Goal: Task Accomplishment & Management: Use online tool/utility

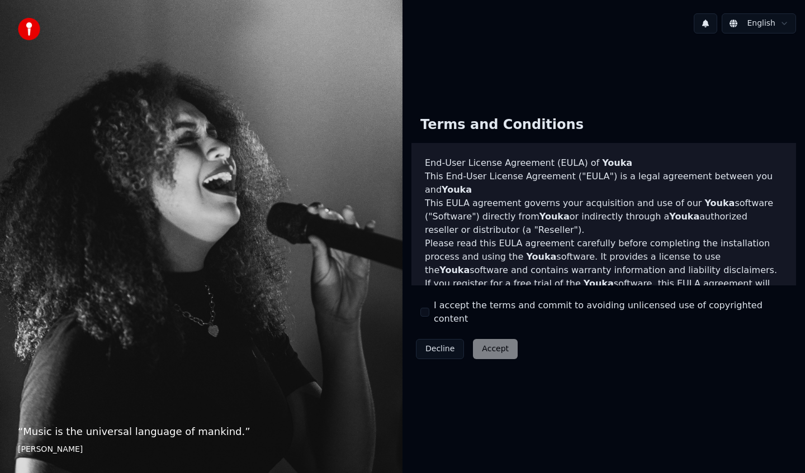
click at [445, 307] on label "I accept the terms and commit to avoiding unlicensed use of copyrighted content" at bounding box center [610, 312] width 353 height 27
click at [429, 308] on button "I accept the terms and commit to avoiding unlicensed use of copyrighted content" at bounding box center [424, 312] width 9 height 9
click at [489, 350] on button "Accept" at bounding box center [495, 349] width 45 height 20
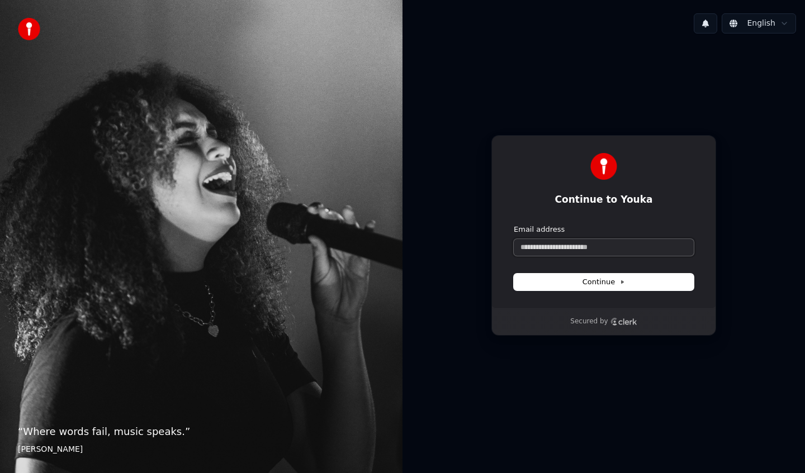
click at [564, 254] on input "Email address" at bounding box center [603, 247] width 180 height 17
type input "*"
click at [513, 225] on button "submit" at bounding box center [513, 225] width 0 height 0
type input "**********"
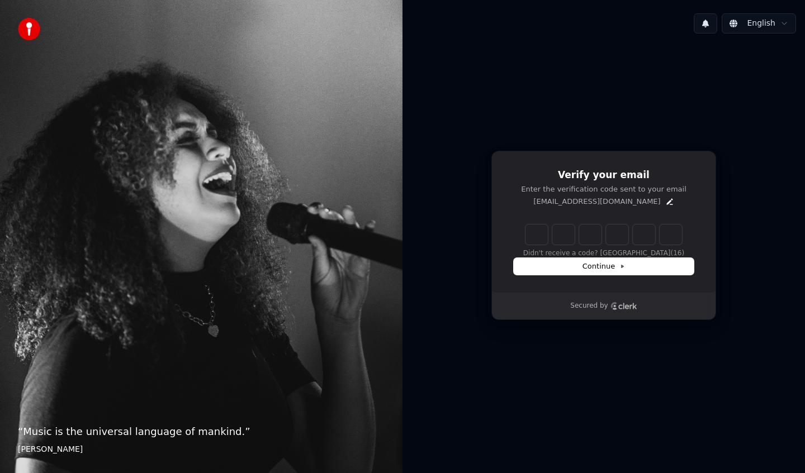
click at [543, 232] on input "Enter verification code" at bounding box center [603, 235] width 156 height 20
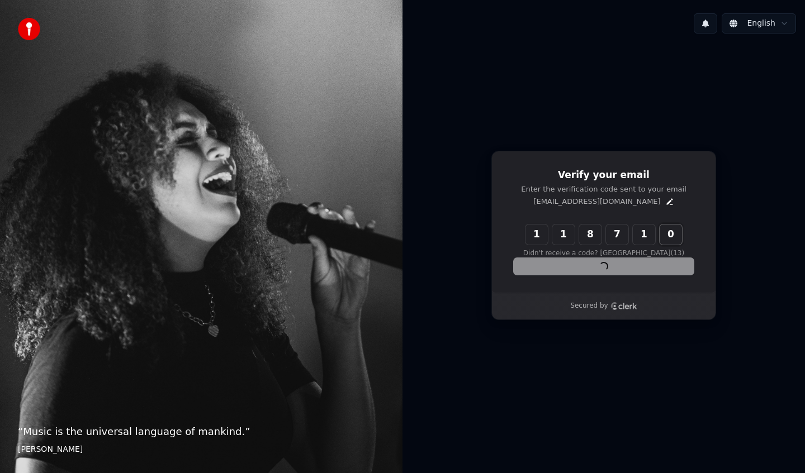
type input "******"
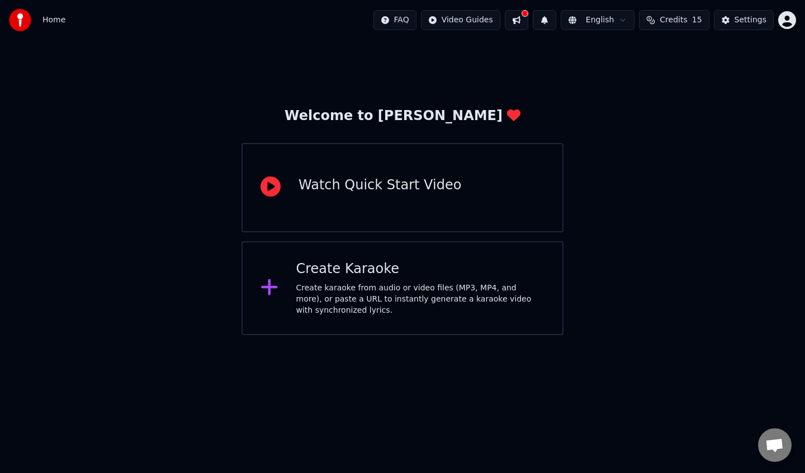
click at [352, 277] on div "Create Karaoke" at bounding box center [420, 269] width 249 height 18
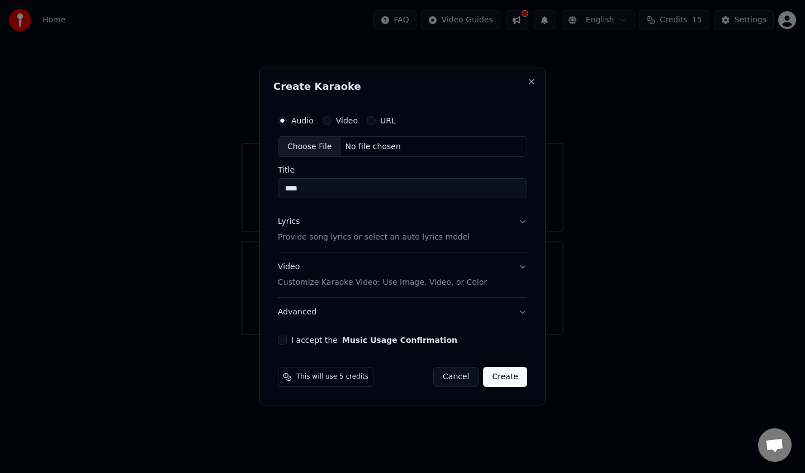
type input "*****"
type input "**"
click at [289, 341] on div "I accept the Music Usage Confirmation" at bounding box center [402, 340] width 249 height 9
click at [288, 339] on div "I accept the Music Usage Confirmation" at bounding box center [402, 340] width 249 height 9
click at [283, 343] on button "I accept the Music Usage Confirmation" at bounding box center [282, 340] width 9 height 9
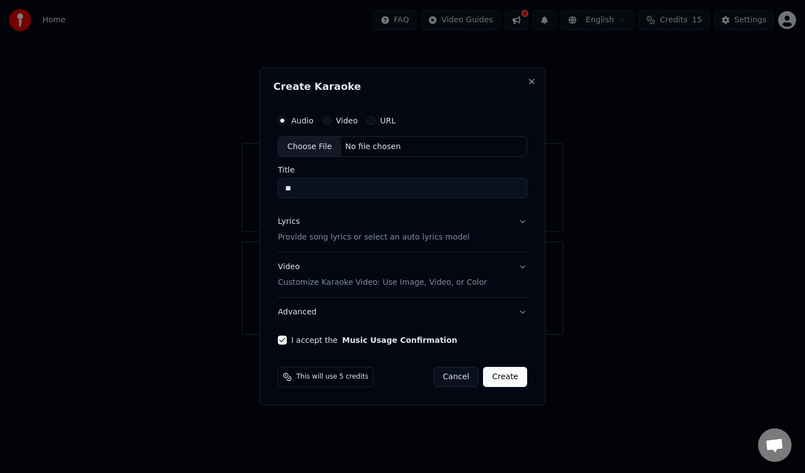
click at [447, 390] on div "This will use 5 credits Cancel Create" at bounding box center [402, 377] width 258 height 29
click at [448, 382] on button "Cancel" at bounding box center [455, 377] width 45 height 20
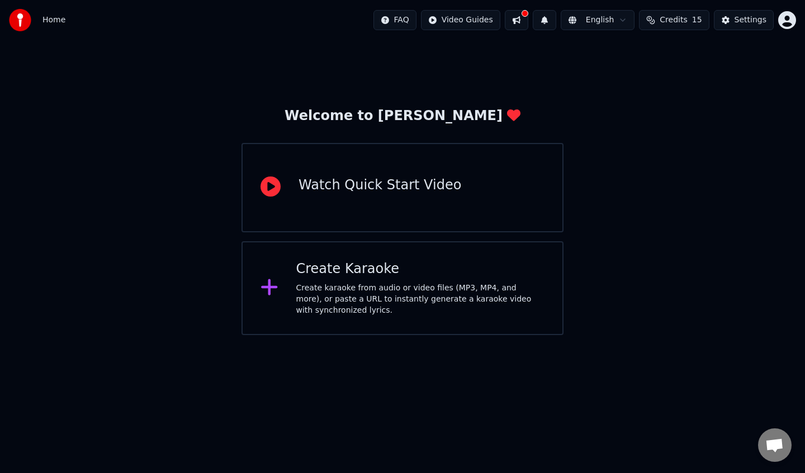
click at [394, 198] on div "Watch Quick Start Video" at bounding box center [402, 187] width 322 height 89
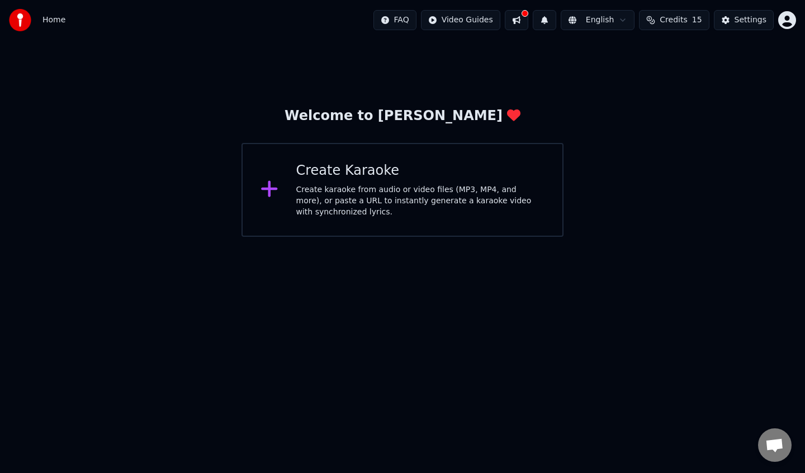
click at [589, 21] on html "Home FAQ Video Guides English Credits 15 Settings Welcome to Youka Create Karao…" at bounding box center [402, 118] width 805 height 237
click at [589, 20] on html "Home FAQ Video Guides English Credits 15 Settings Welcome to Youka Create Karao…" at bounding box center [402, 118] width 805 height 237
click at [492, 169] on div "Create Karaoke" at bounding box center [420, 171] width 249 height 18
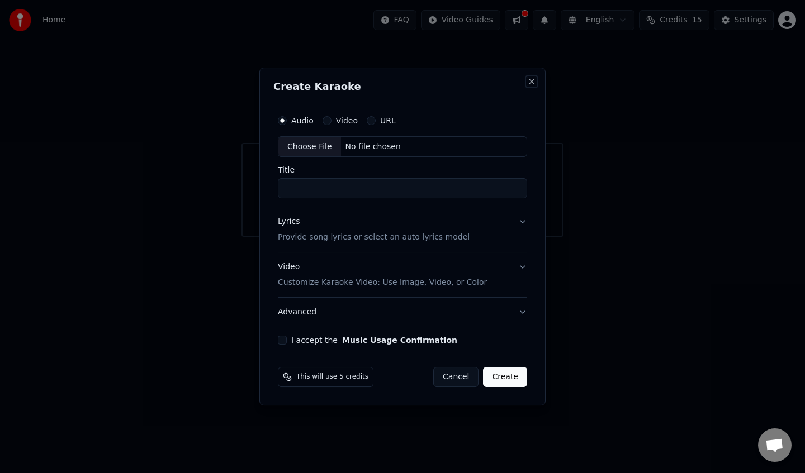
click at [535, 80] on button "Close" at bounding box center [531, 81] width 9 height 9
